Goal: Transaction & Acquisition: Book appointment/travel/reservation

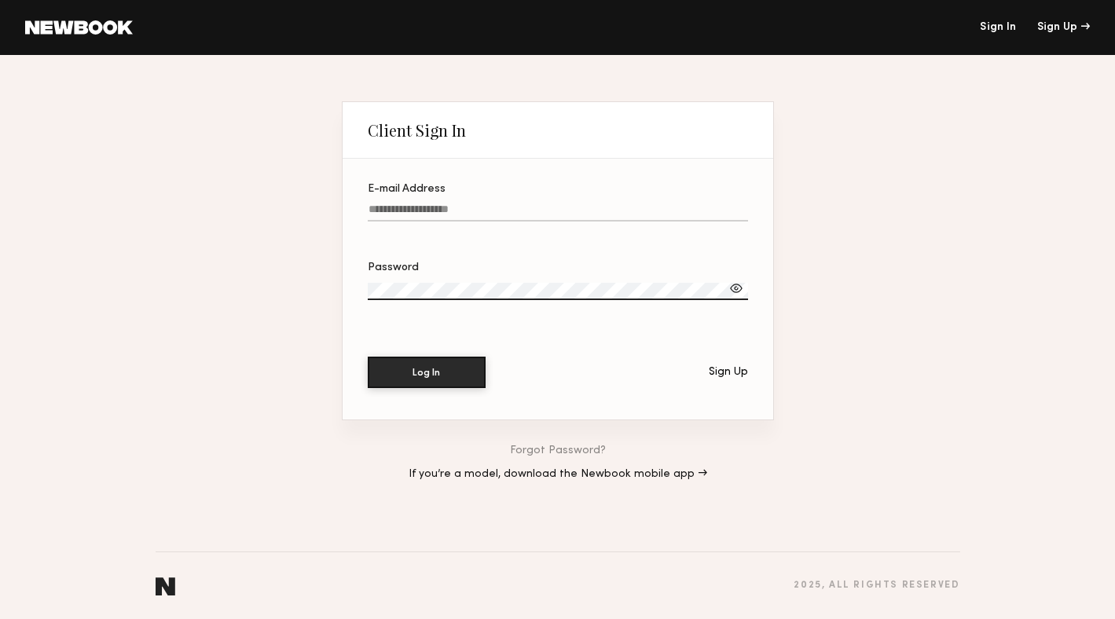
click at [433, 205] on input "E-mail Address" at bounding box center [558, 213] width 380 height 18
